Goal: Information Seeking & Learning: Check status

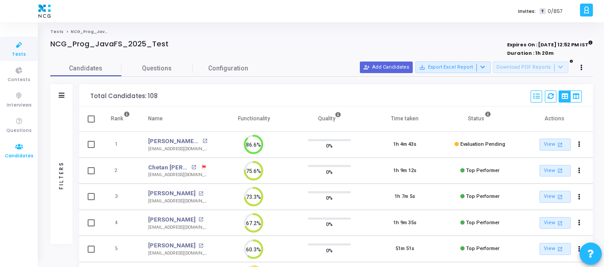
click at [14, 155] on span "Candidates" at bounding box center [19, 156] width 28 height 8
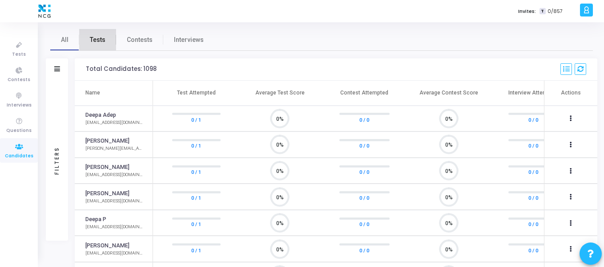
click at [97, 40] on span "Tests" at bounding box center [98, 39] width 16 height 9
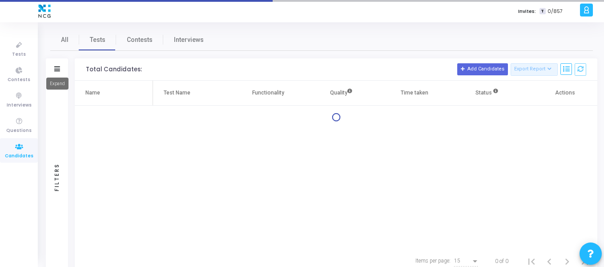
click at [59, 69] on icon at bounding box center [57, 68] width 6 height 5
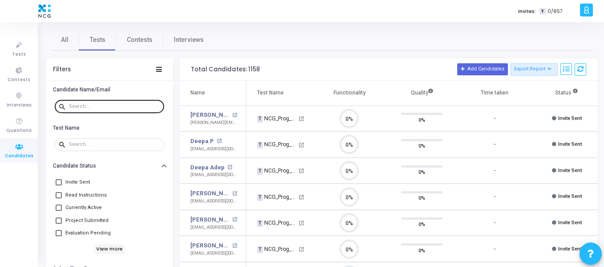
click at [76, 107] on input "text" at bounding box center [115, 106] width 92 height 5
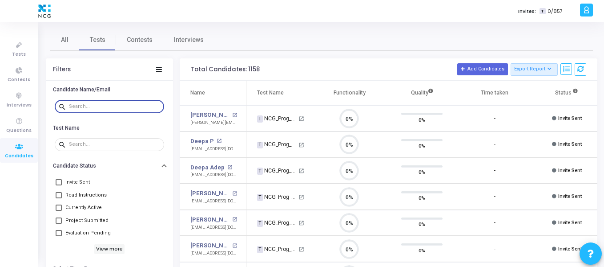
paste input "[EMAIL_ADDRESS][DOMAIN_NAME]"
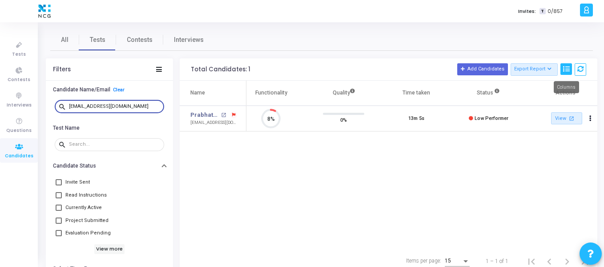
type input "[EMAIL_ADDRESS][DOMAIN_NAME]"
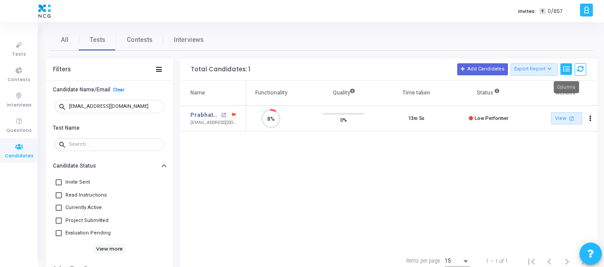
click at [567, 65] on button at bounding box center [567, 69] width 12 height 12
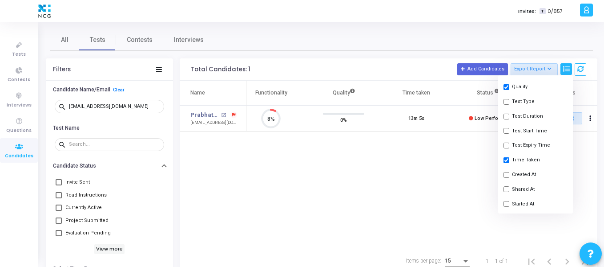
click at [520, 187] on button "Shared At" at bounding box center [536, 189] width 75 height 15
checkbox input "true"
click at [461, 191] on div "Name Test Name Functionality Quality Time taken Shared At Status Actions Prabha…" at bounding box center [389, 165] width 418 height 168
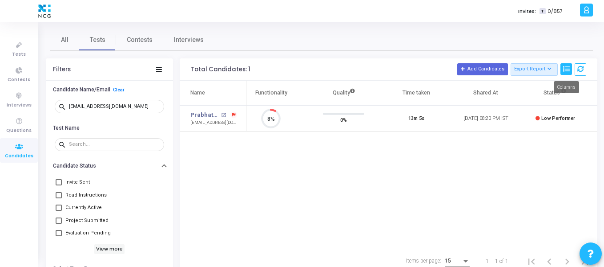
click at [569, 72] on icon at bounding box center [567, 69] width 6 height 6
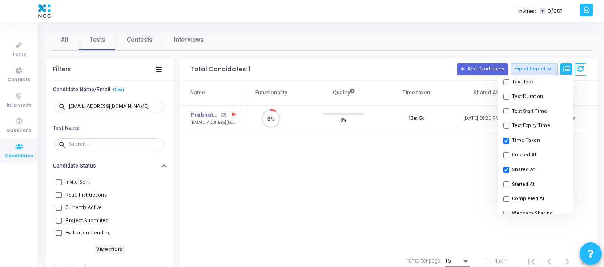
click at [508, 182] on input "checkbox" at bounding box center [507, 184] width 6 height 6
checkbox input "true"
click at [458, 187] on div "Name Test Name Functionality Quality Time taken Shared At Started At Status Act…" at bounding box center [389, 165] width 418 height 168
